Goal: Information Seeking & Learning: Learn about a topic

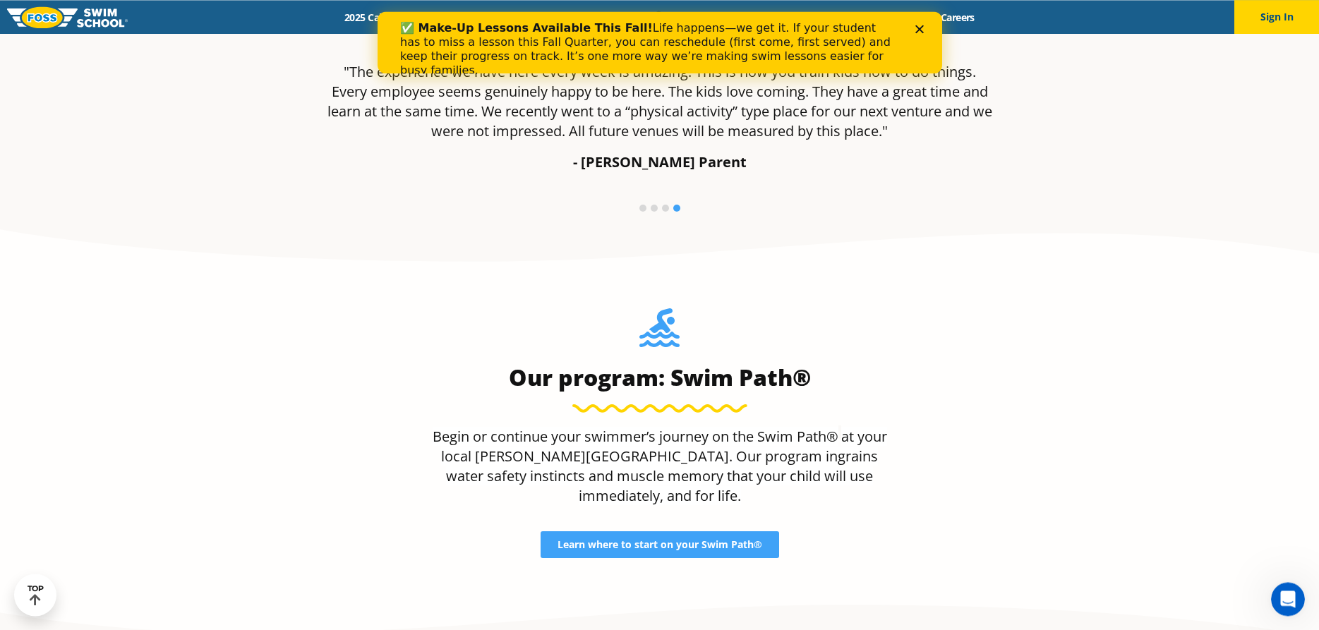
scroll to position [1151, 0]
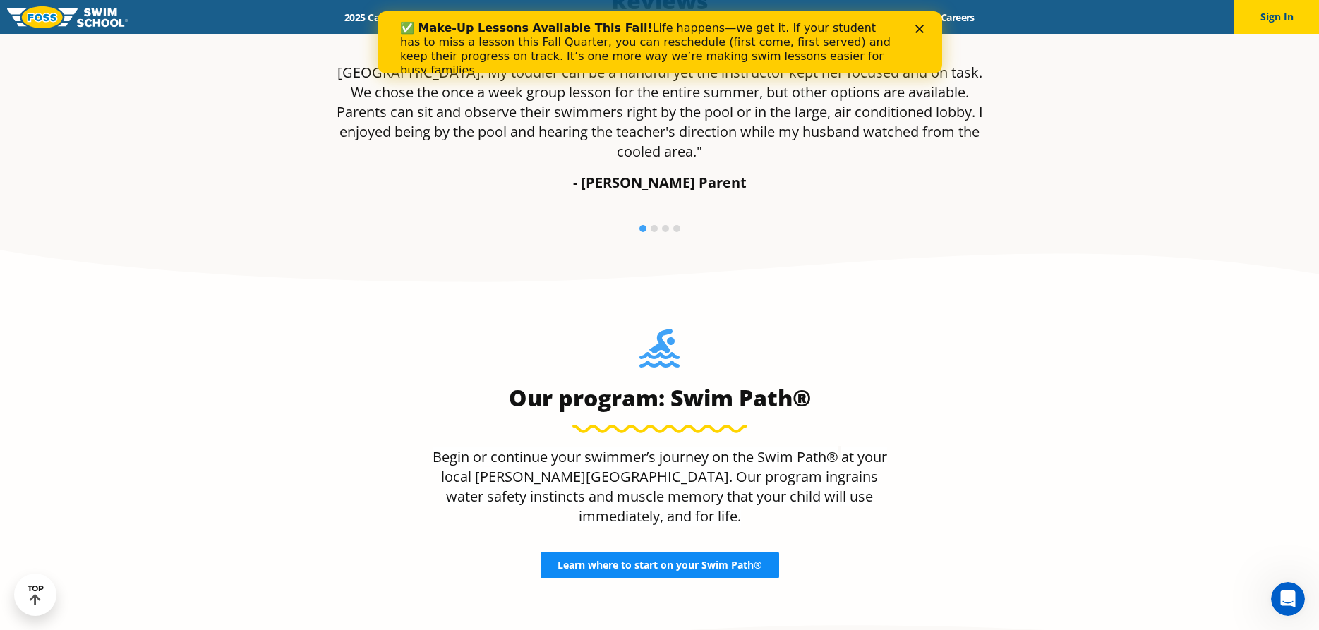
click at [623, 560] on span "Learn where to start on your Swim Path®" at bounding box center [659, 565] width 205 height 10
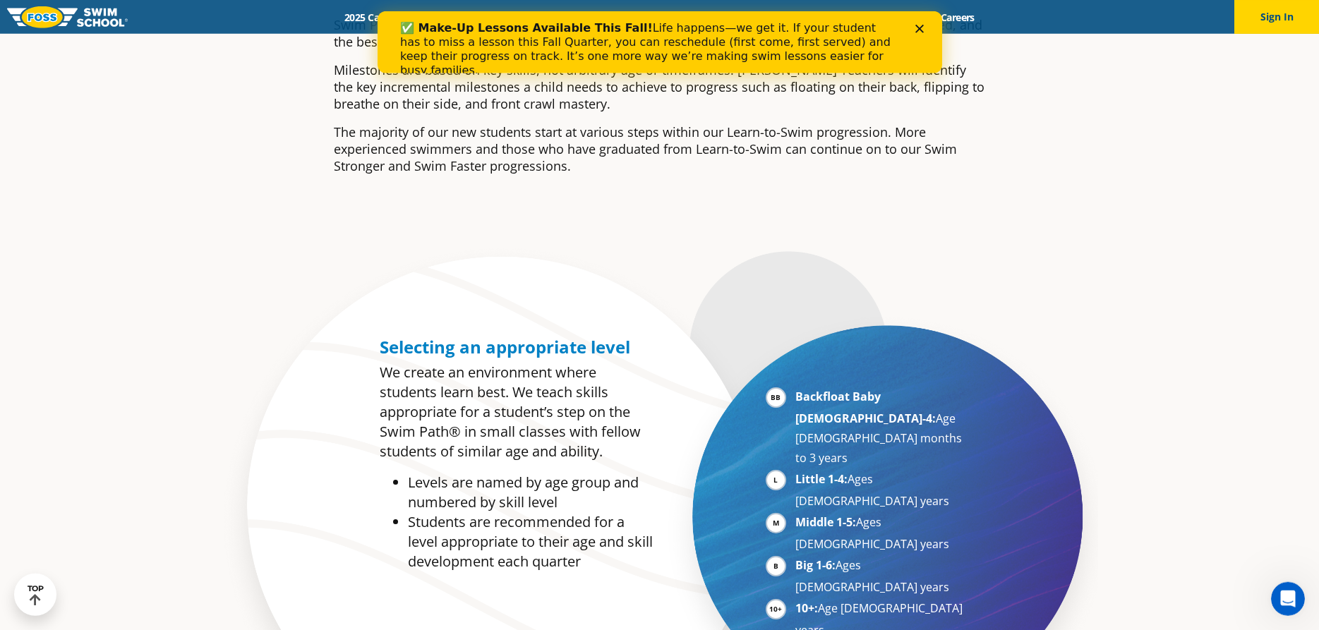
scroll to position [576, 0]
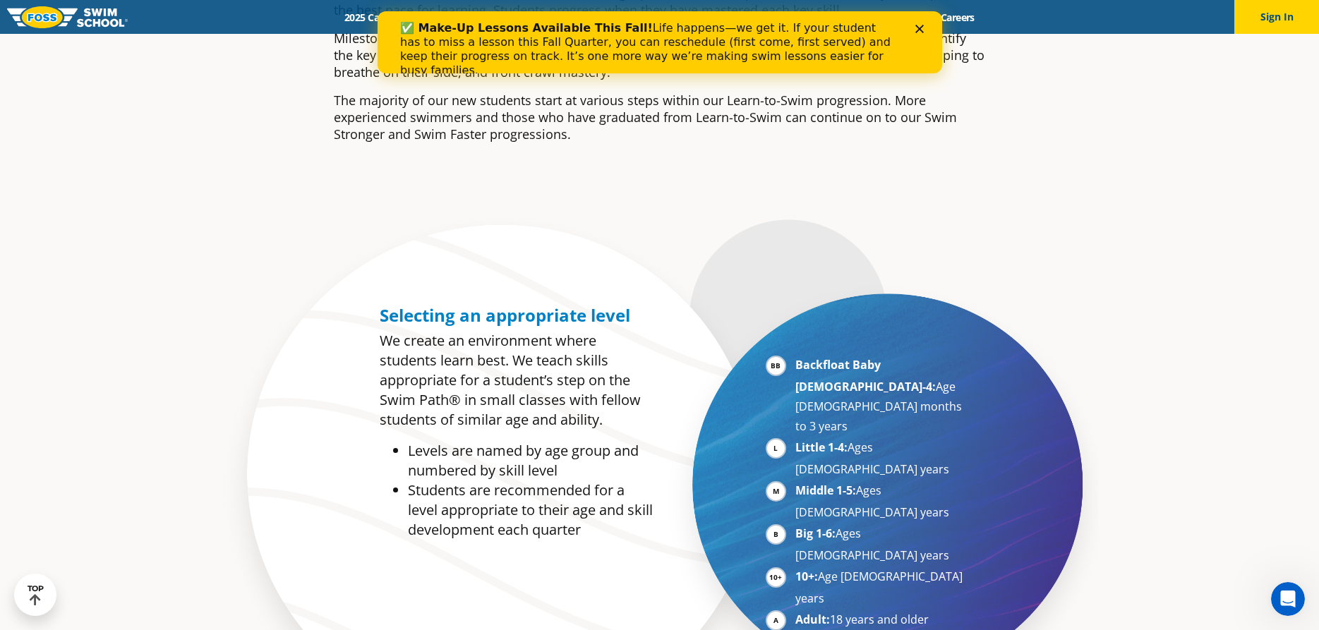
click at [795, 437] on li "Little 1-4: Ages [DEMOGRAPHIC_DATA] years" at bounding box center [881, 458] width 173 height 42
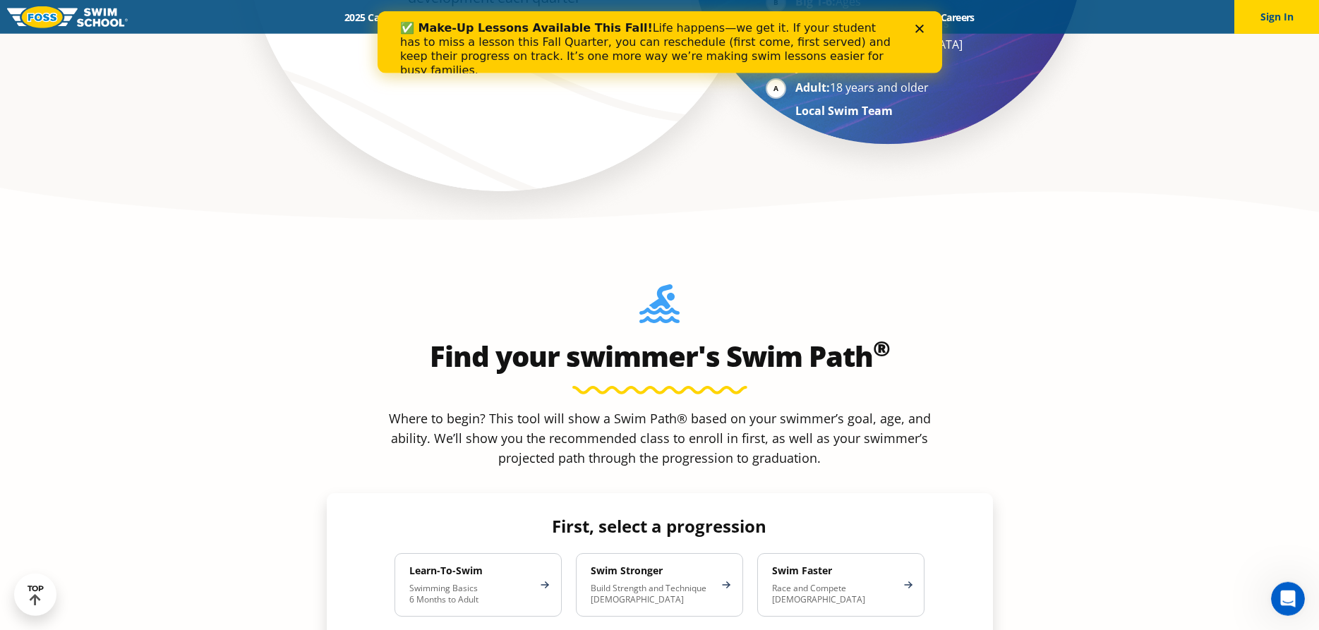
scroll to position [1127, 0]
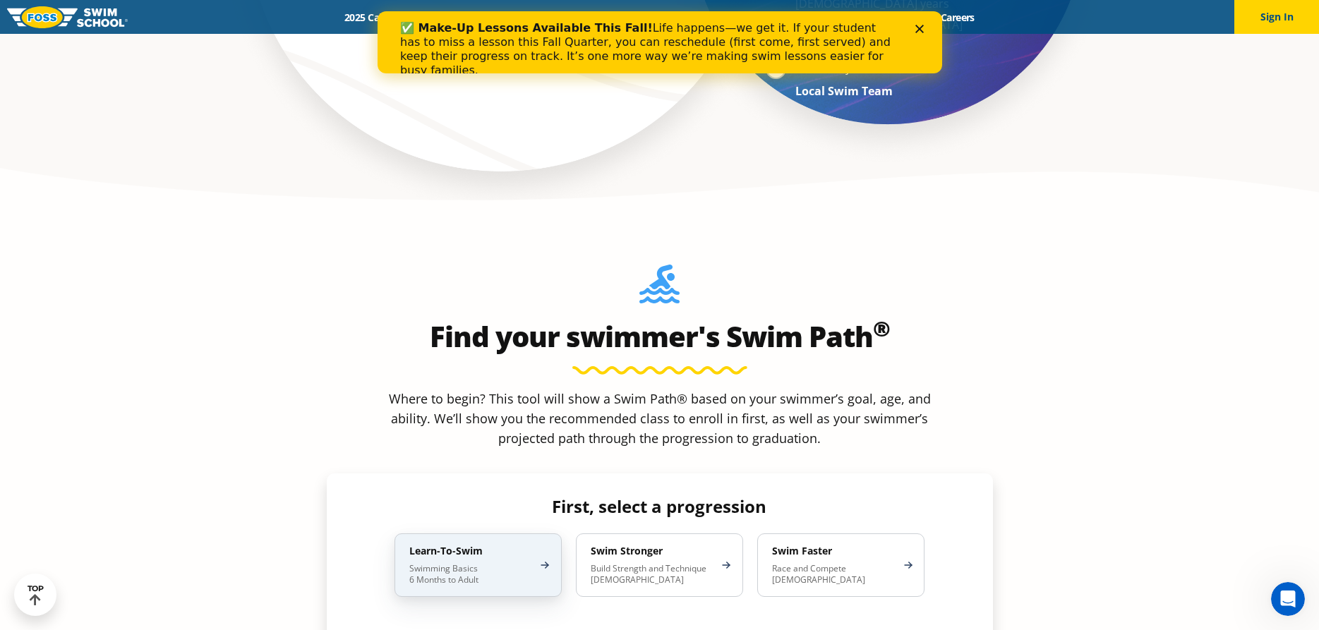
click at [452, 563] on p "Swimming Basics 6 Months to Adult" at bounding box center [470, 574] width 123 height 23
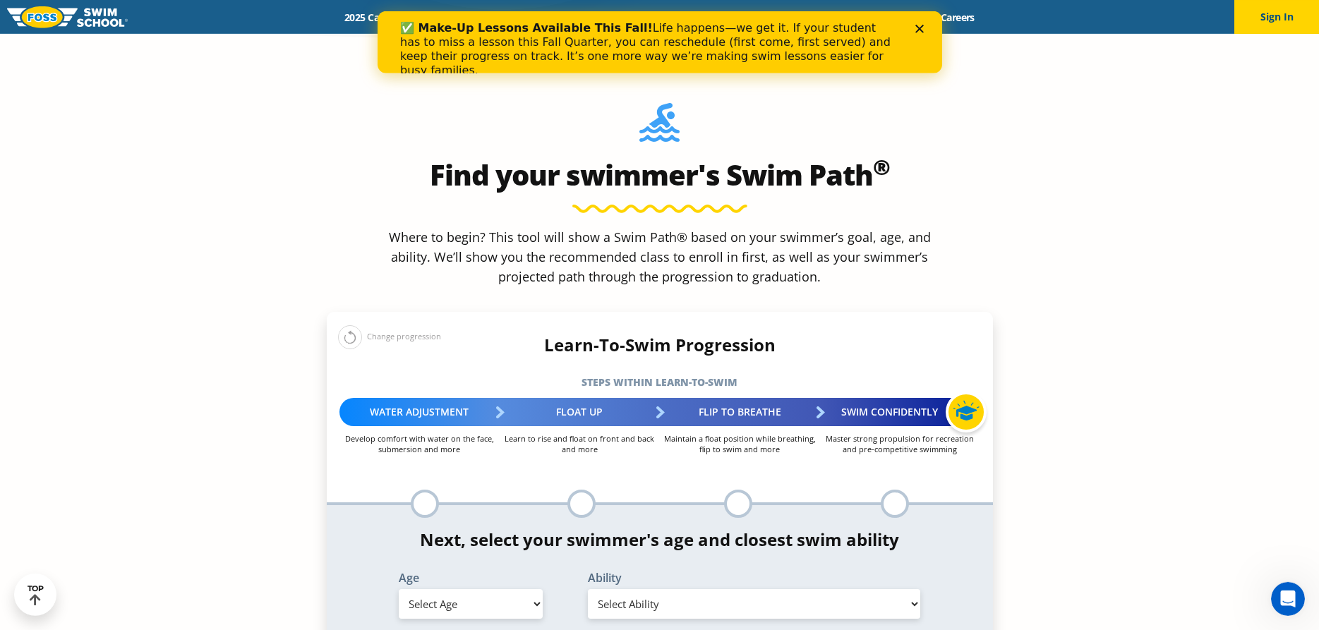
scroll to position [1295, 0]
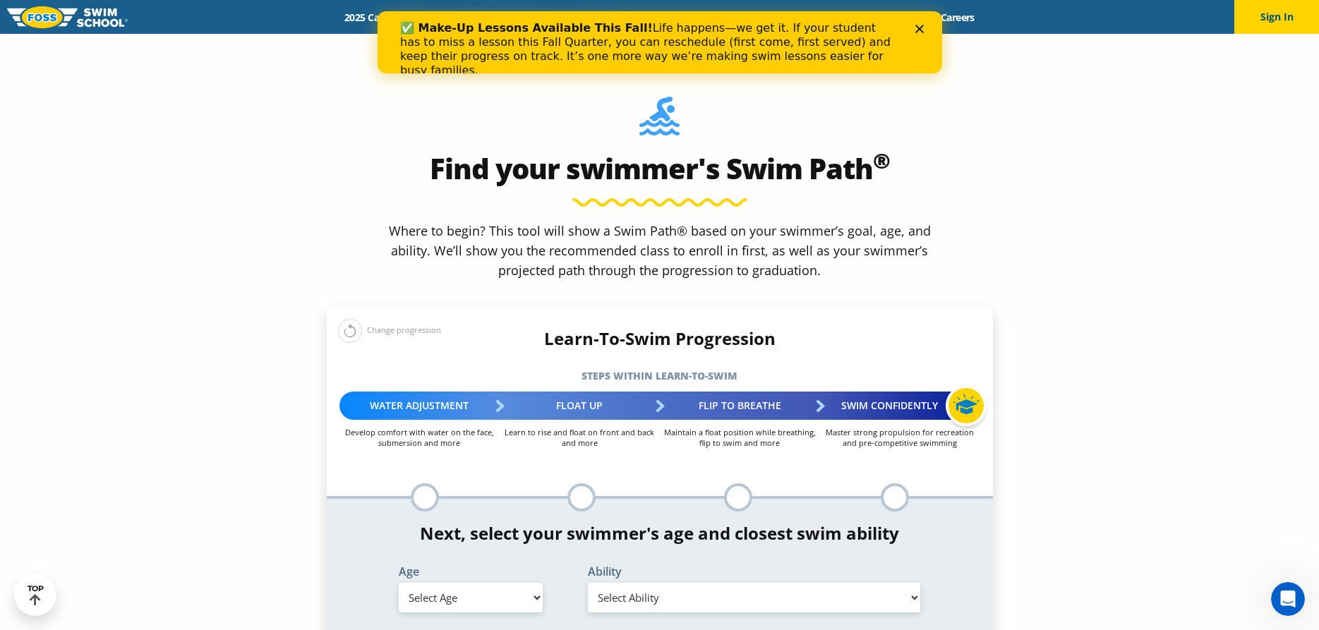
click at [399, 583] on select "Select Age [DEMOGRAPHIC_DATA] months - 1 year 1 year 2 years 3 years 4 years 5 …" at bounding box center [471, 598] width 144 height 30
select select "4-years"
click option "4 years" at bounding box center [0, 0] width 0 height 0
click at [588, 583] on select "Select Ability First in-water experience When in the water, reliant on a life j…" at bounding box center [754, 598] width 333 height 30
select select "4-years-when-in-the-water-reliant-on-a-life-jacket-or-floatation-device"
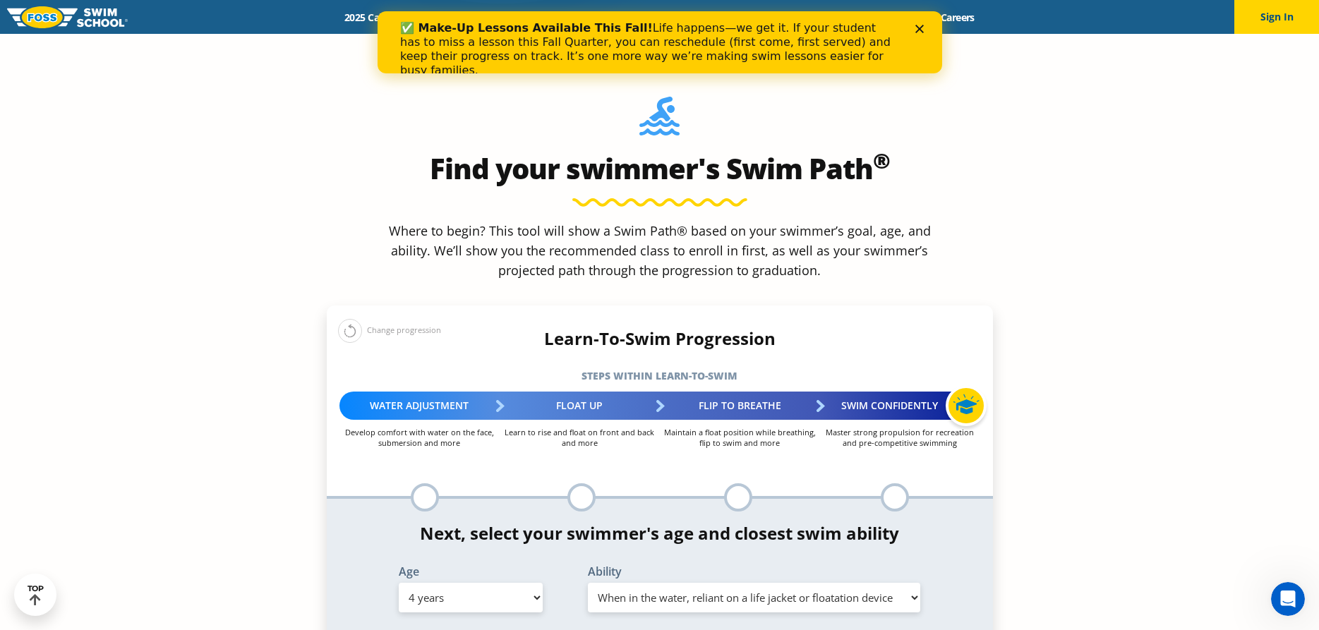
click option "When in the water, reliant on a life jacket or floatation device" at bounding box center [0, 0] width 0 height 0
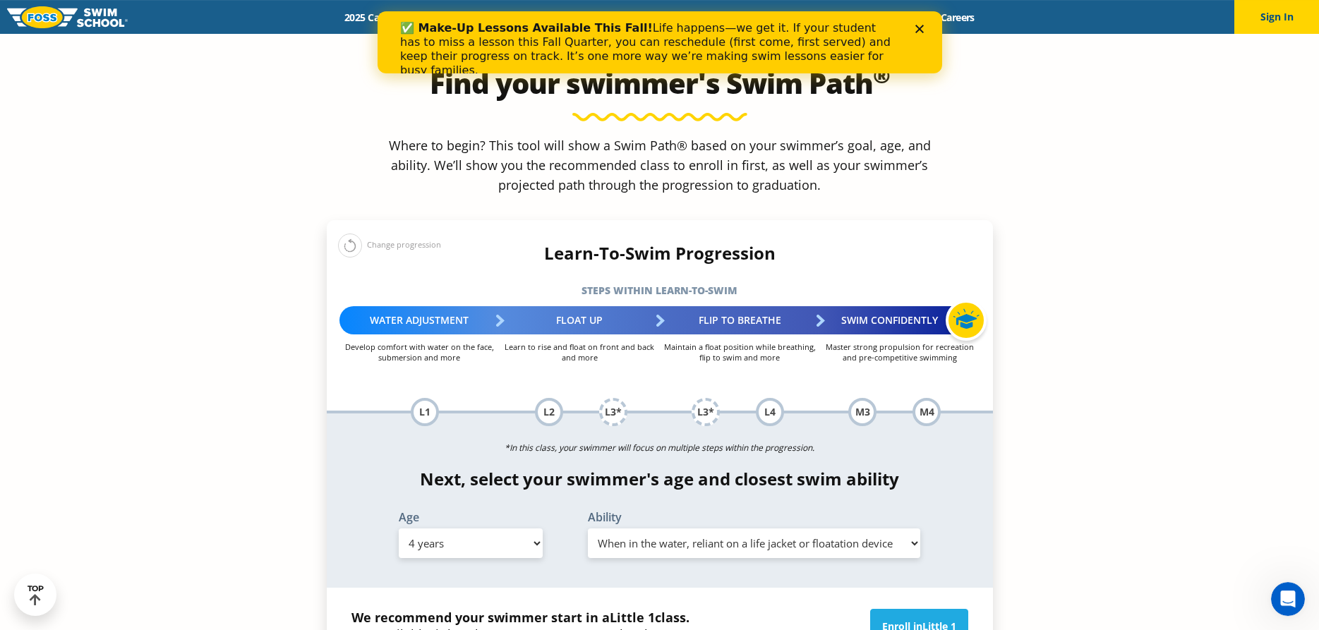
scroll to position [1439, 0]
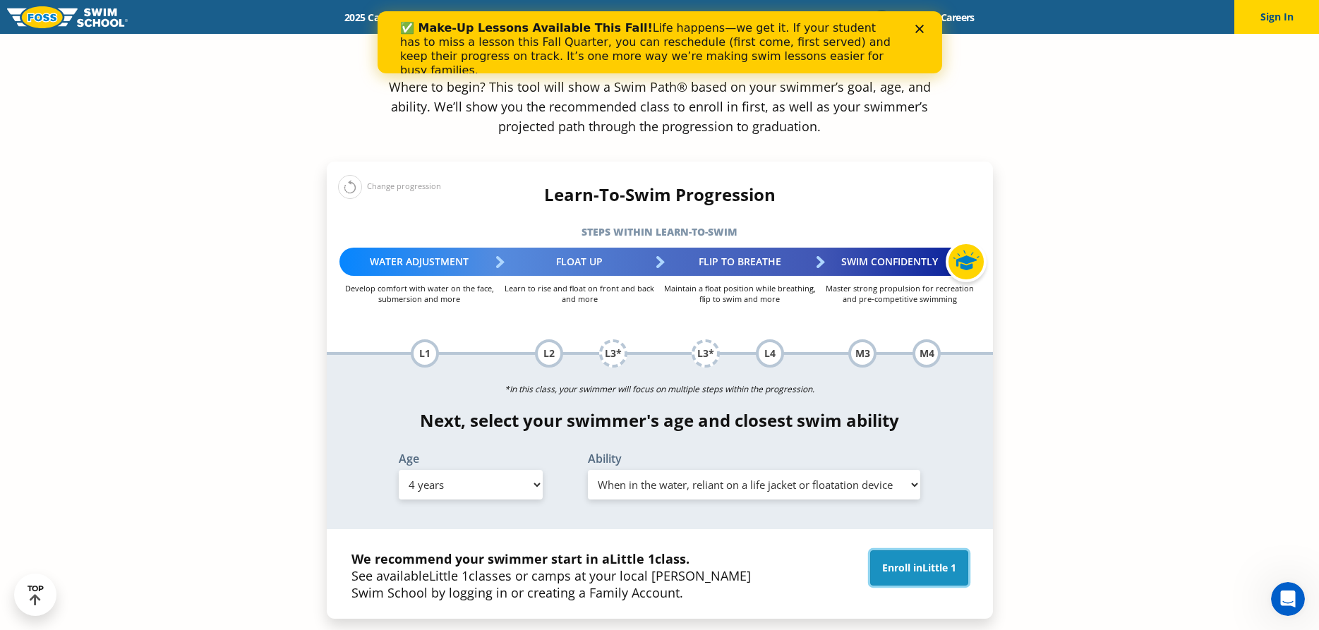
click at [925, 561] on span "Little 1" at bounding box center [939, 567] width 34 height 13
